Goal: Task Accomplishment & Management: Use online tool/utility

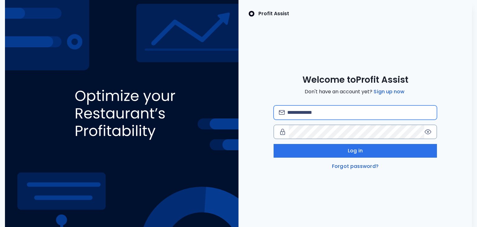
click at [335, 117] on input "email" at bounding box center [359, 113] width 145 height 14
drag, startPoint x: 331, startPoint y: 103, endPoint x: 331, endPoint y: 108, distance: 4.4
click at [331, 104] on div "Welcome to Profit Assist Don't have an account yet? Sign up now Log in Forgot p…" at bounding box center [354, 122] width 233 height 96
click at [331, 108] on input "email" at bounding box center [359, 113] width 145 height 14
type input "**********"
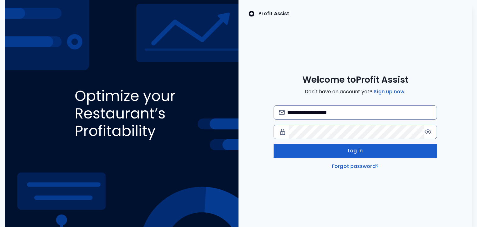
click at [347, 154] on button "Log in" at bounding box center [355, 151] width 164 height 14
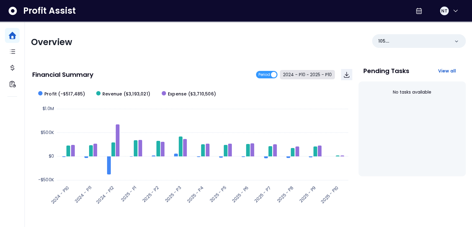
click at [304, 75] on button "2024 - P10 ~ 2025 - P10" at bounding box center [307, 74] width 55 height 9
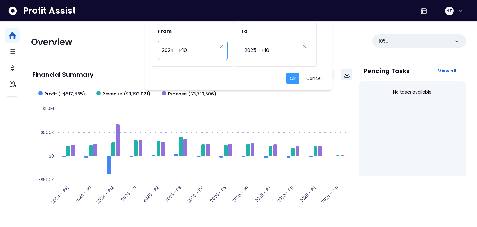
click at [183, 50] on span "2024 - P10" at bounding box center [190, 50] width 56 height 14
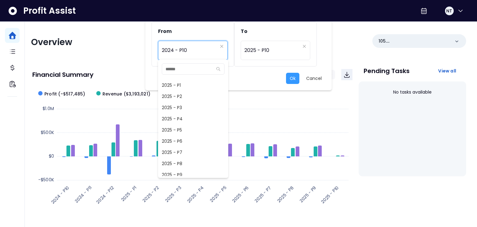
scroll to position [406, 0]
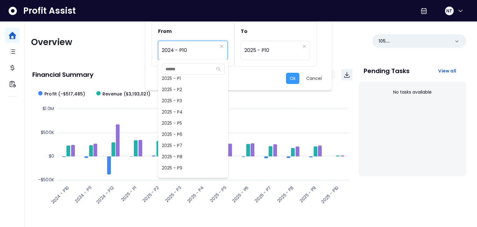
click at [187, 144] on span "2025 - P7" at bounding box center [193, 145] width 70 height 11
type input "*********"
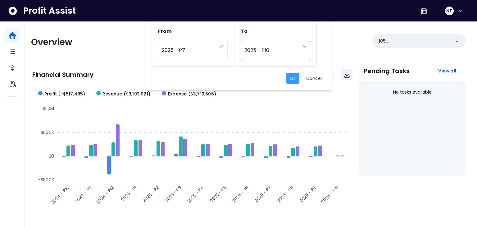
click at [282, 48] on span "2025 - P10" at bounding box center [272, 50] width 56 height 14
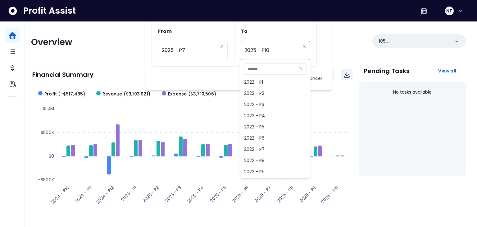
scroll to position [413, 0]
click at [268, 161] on span "2025 - P9" at bounding box center [275, 160] width 70 height 11
type input "*********"
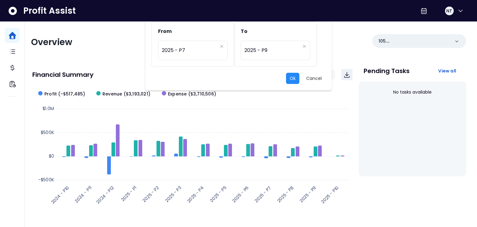
click at [295, 81] on button "Ok" at bounding box center [292, 78] width 13 height 11
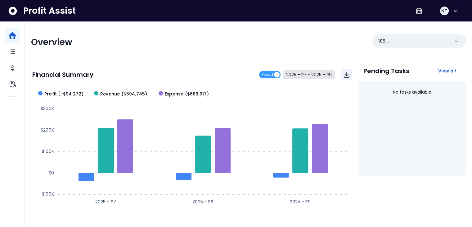
click at [325, 72] on button "2025 - P7 ~ 2025 - P9" at bounding box center [309, 74] width 52 height 9
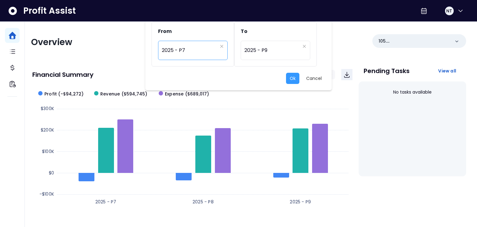
click at [208, 52] on span "2025 - P7" at bounding box center [190, 50] width 56 height 14
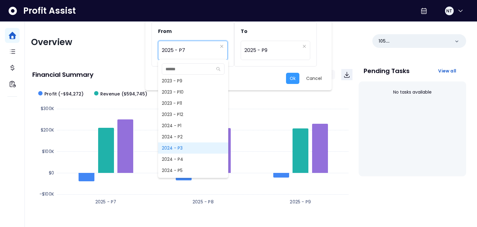
scroll to position [256, 0]
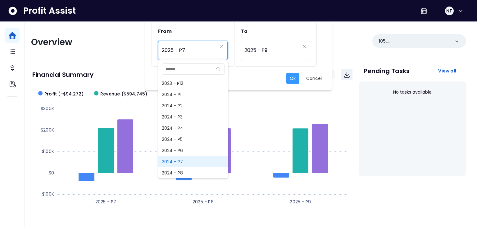
click at [191, 158] on span "2024 - P7" at bounding box center [193, 161] width 70 height 11
type input "*********"
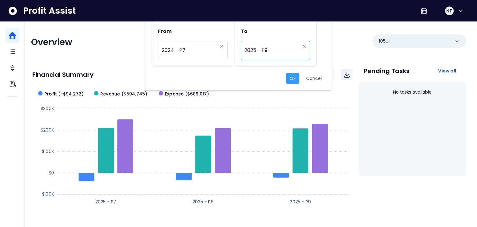
click at [263, 50] on span "2025 - P9" at bounding box center [272, 50] width 56 height 14
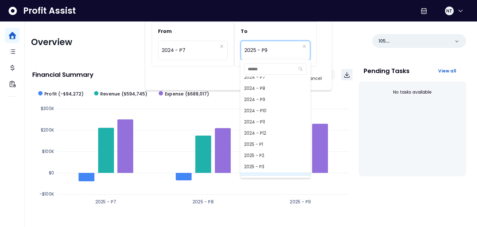
scroll to position [309, 0]
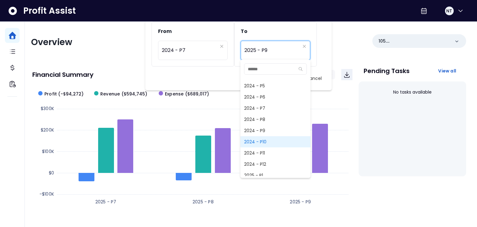
click at [269, 140] on span "2024 - P10" at bounding box center [275, 141] width 70 height 11
type input "**********"
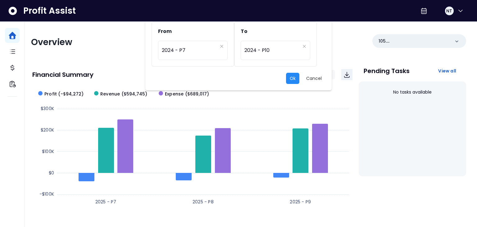
click at [294, 74] on button "Ok" at bounding box center [292, 78] width 13 height 11
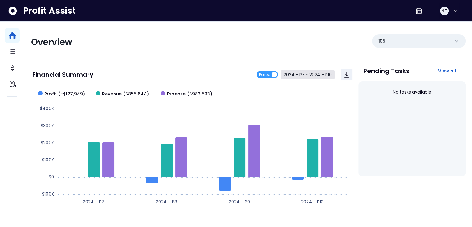
click at [303, 75] on button "2024 - P7 ~ 2024 - P10" at bounding box center [308, 74] width 54 height 9
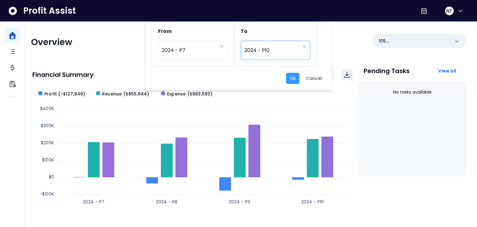
click at [276, 52] on span "2024 - P10" at bounding box center [272, 50] width 56 height 14
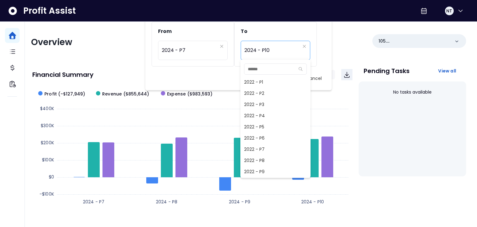
scroll to position [279, 0]
click at [260, 159] on span "2024 - P9" at bounding box center [275, 160] width 70 height 11
type input "*********"
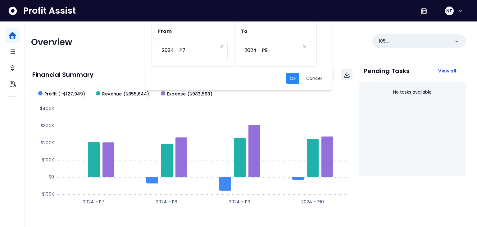
click at [292, 76] on button "Ok" at bounding box center [292, 78] width 13 height 11
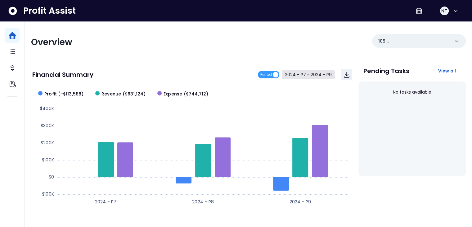
click at [300, 74] on button "2024 - P7 ~ 2024 - P9" at bounding box center [308, 74] width 53 height 9
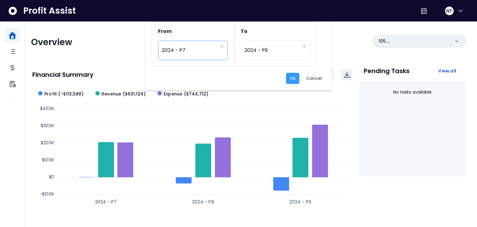
click at [198, 56] on span "2024 - P7" at bounding box center [190, 50] width 56 height 14
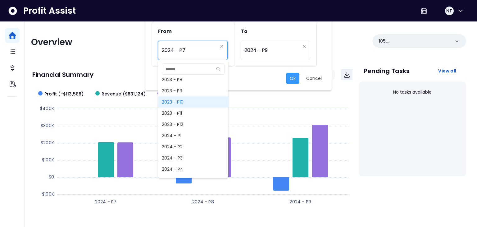
scroll to position [184, 0]
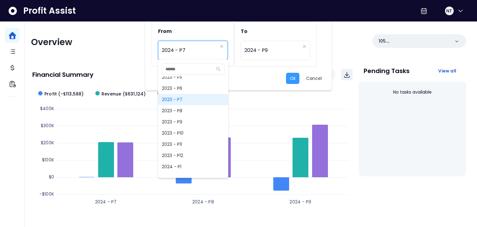
click at [193, 100] on span "2023 - P7" at bounding box center [193, 99] width 70 height 11
type input "*********"
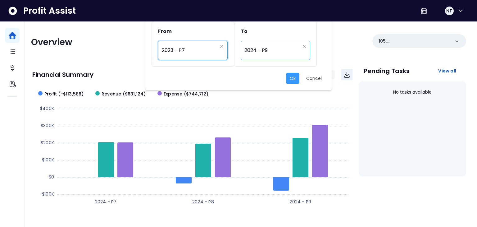
click at [261, 53] on span "2024 - P9" at bounding box center [272, 50] width 56 height 14
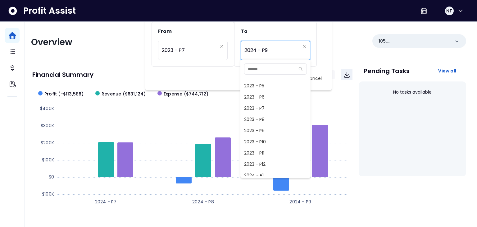
scroll to position [82, 0]
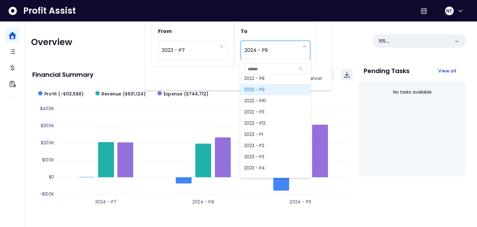
click at [281, 87] on span "2022 - P9" at bounding box center [275, 89] width 70 height 11
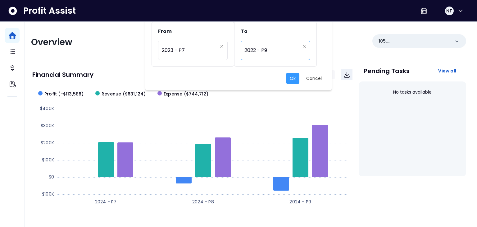
click at [270, 53] on span "2022 - P9" at bounding box center [272, 50] width 56 height 14
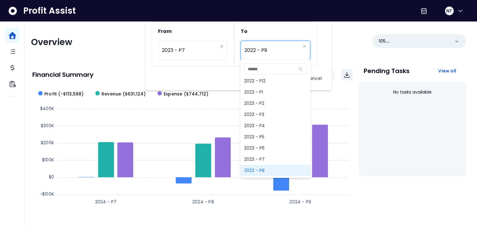
scroll to position [155, 0]
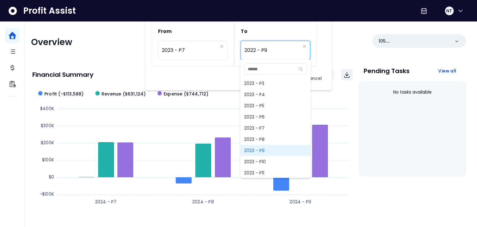
click at [259, 151] on span "2023 - P9" at bounding box center [275, 150] width 70 height 11
type input "*********"
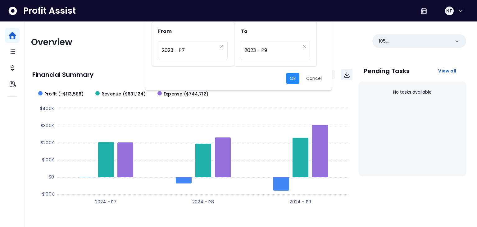
click at [288, 82] on button "Ok" at bounding box center [292, 78] width 13 height 11
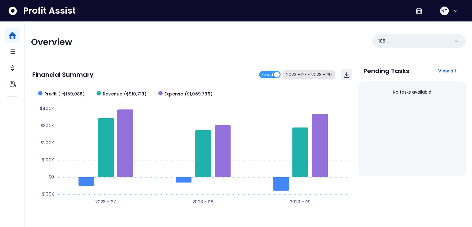
click at [309, 74] on button "2023 - P7 ~ 2023 - P9" at bounding box center [309, 74] width 52 height 9
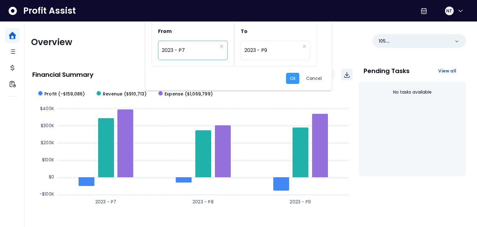
click at [197, 47] on span "2023 - P7" at bounding box center [190, 50] width 56 height 14
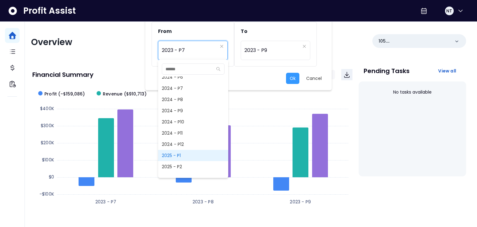
scroll to position [453, 0]
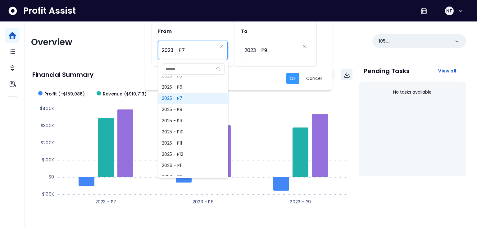
click at [196, 101] on span "2025 - P7" at bounding box center [193, 97] width 70 height 11
type input "*********"
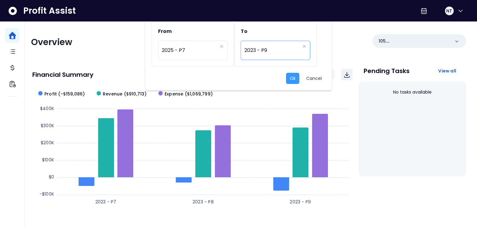
click at [277, 46] on span "2023 - P9" at bounding box center [272, 50] width 56 height 14
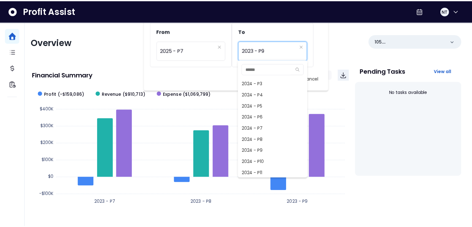
scroll to position [444, 0]
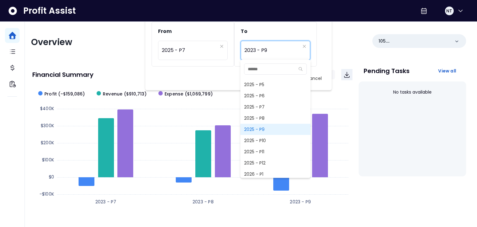
click at [259, 127] on span "2025 - P9" at bounding box center [275, 129] width 70 height 11
type input "*********"
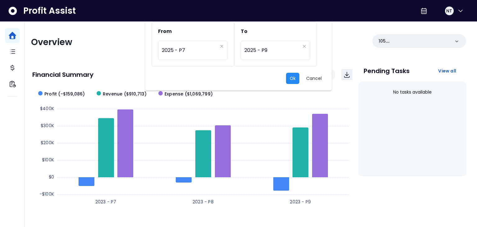
click at [291, 75] on button "Ok" at bounding box center [292, 78] width 13 height 11
